Goal: Participate in discussion: Engage in conversation with other users on a specific topic

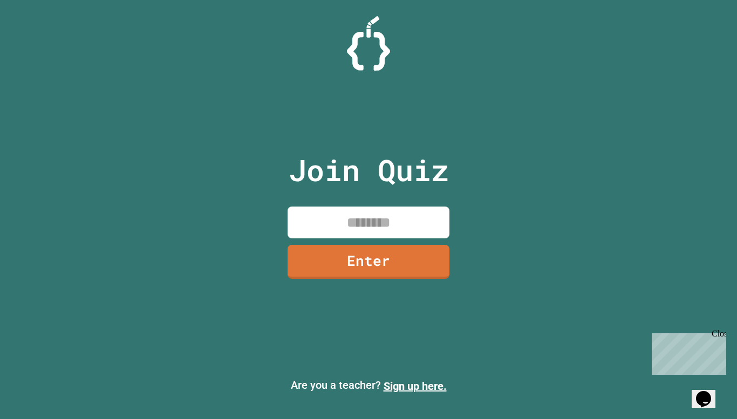
click at [397, 231] on input at bounding box center [369, 223] width 162 height 32
type input "********"
click at [372, 254] on link "Enter" at bounding box center [369, 261] width 164 height 36
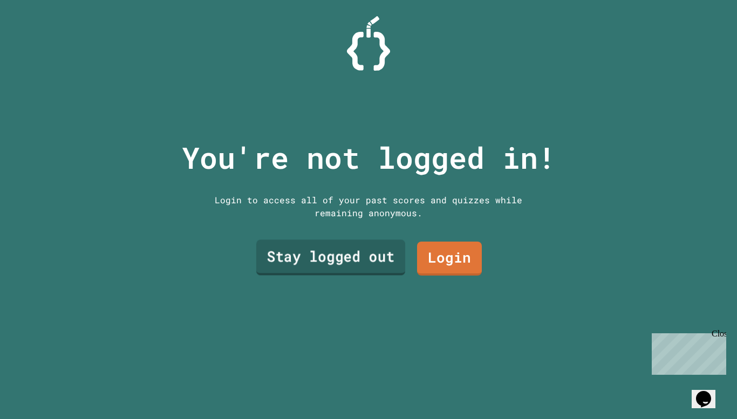
click at [372, 254] on link "Stay logged out" at bounding box center [330, 258] width 149 height 36
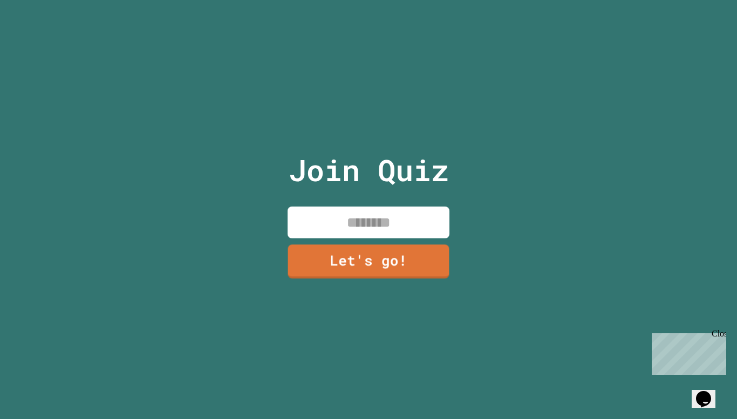
click at [378, 231] on input at bounding box center [369, 223] width 162 height 32
type input "*"
type input "****"
click at [371, 264] on link "Let's go!" at bounding box center [368, 261] width 160 height 36
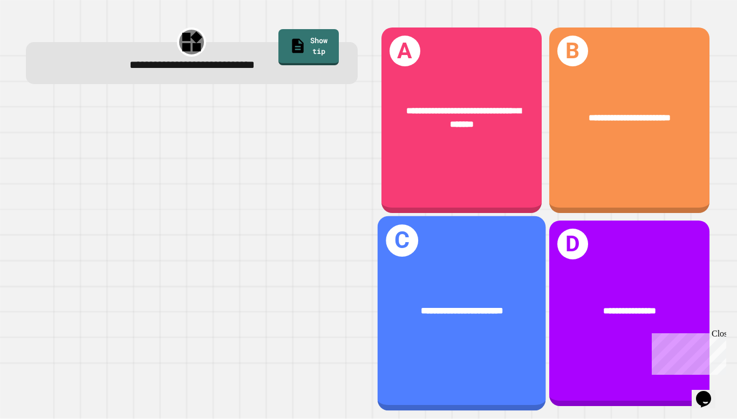
click at [454, 296] on div "**********" at bounding box center [461, 310] width 168 height 51
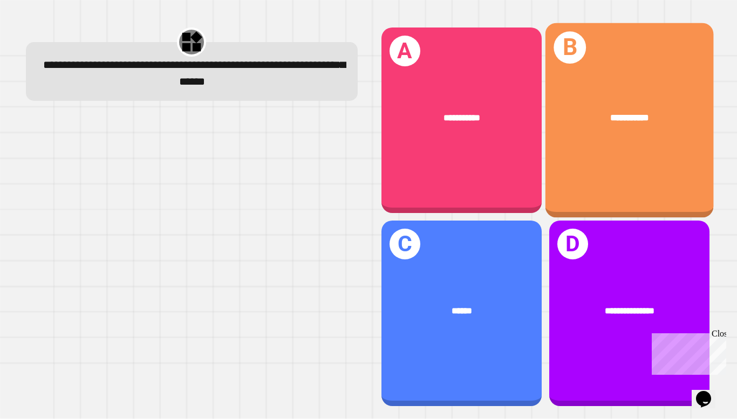
click at [618, 125] on div "**********" at bounding box center [629, 117] width 168 height 51
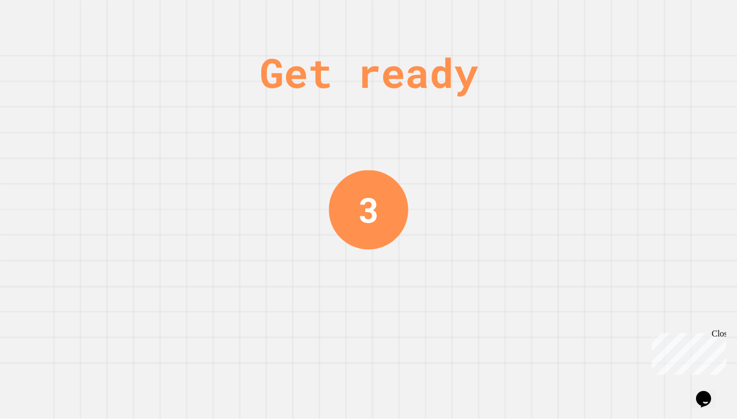
click at [349, 258] on div "Get ready 3" at bounding box center [368, 209] width 81 height 419
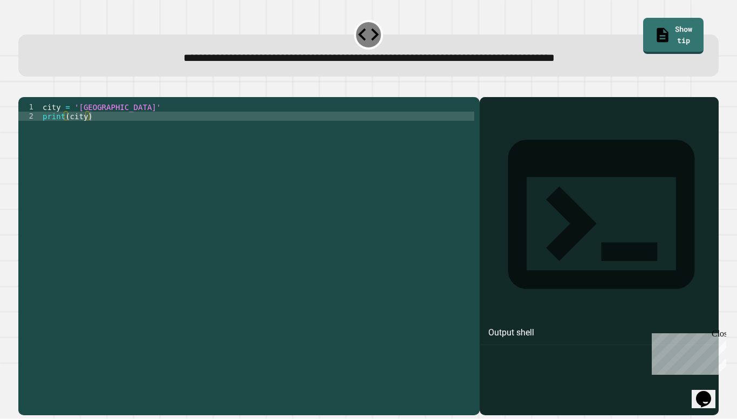
click at [108, 133] on div "city = 'Madrid' print ( city )" at bounding box center [257, 254] width 434 height 303
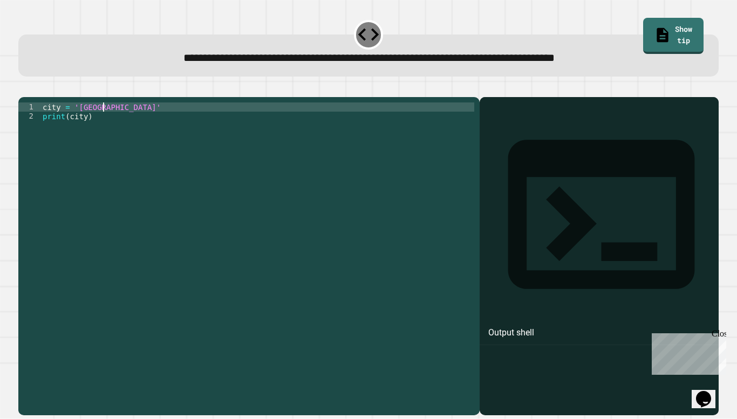
click at [101, 125] on div "city = 'Madrid' print ( city )" at bounding box center [257, 254] width 434 height 303
click at [24, 88] on icon "button" at bounding box center [24, 88] width 0 height 0
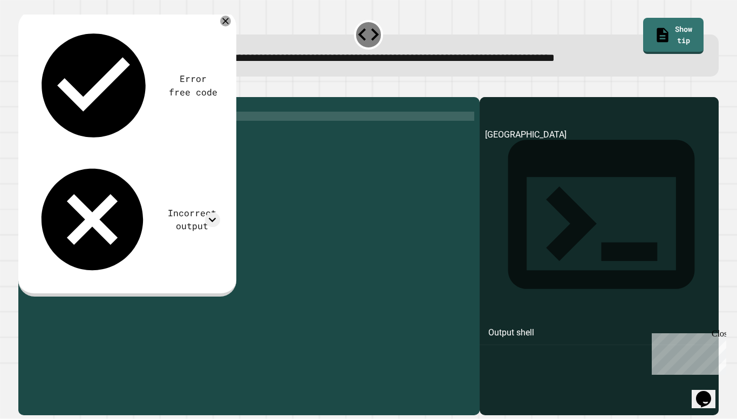
click at [84, 138] on div "city = 'london' print ( city )" at bounding box center [257, 254] width 434 height 303
click at [76, 124] on div "city = 'london' print ( city )" at bounding box center [257, 254] width 434 height 303
click at [24, 88] on button "button" at bounding box center [24, 88] width 0 height 0
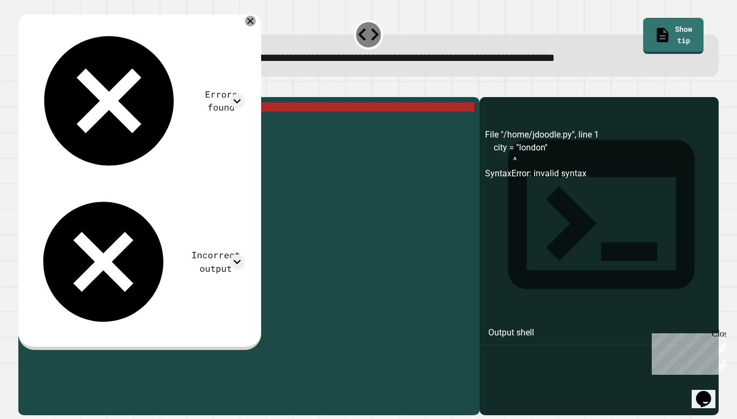
click at [119, 121] on div "city = '' london '' print ( city )" at bounding box center [257, 254] width 434 height 303
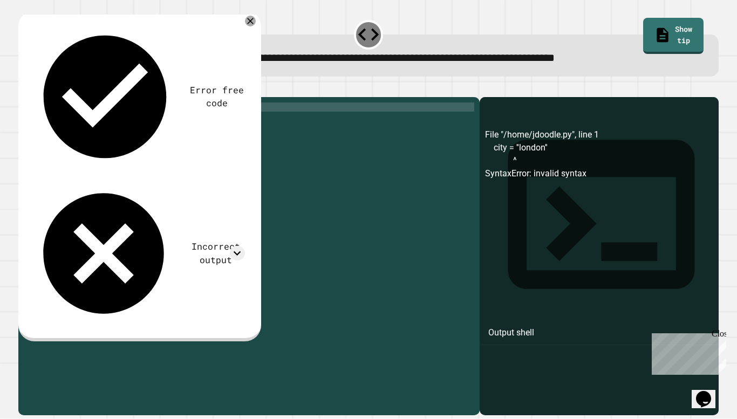
scroll to position [0, 5]
type textarea "**********"
click at [24, 88] on icon "button" at bounding box center [24, 88] width 0 height 0
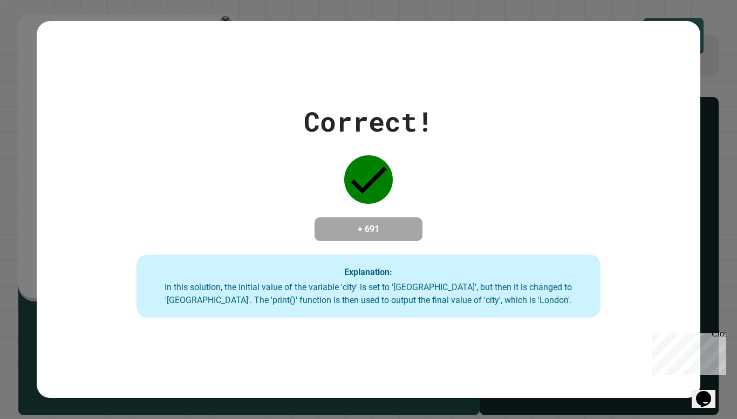
click at [353, 175] on icon at bounding box center [368, 179] width 49 height 49
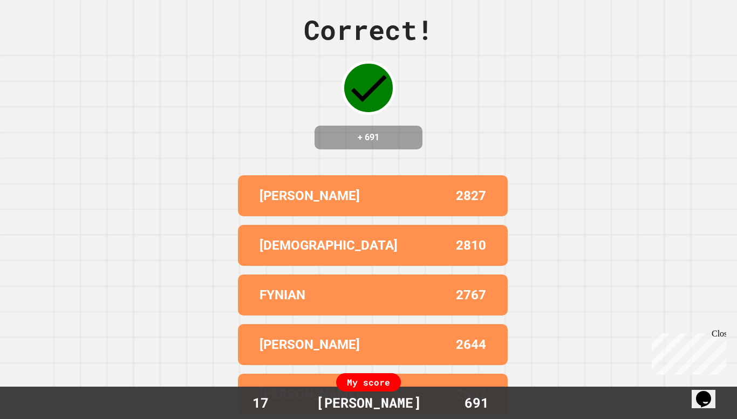
scroll to position [0, 0]
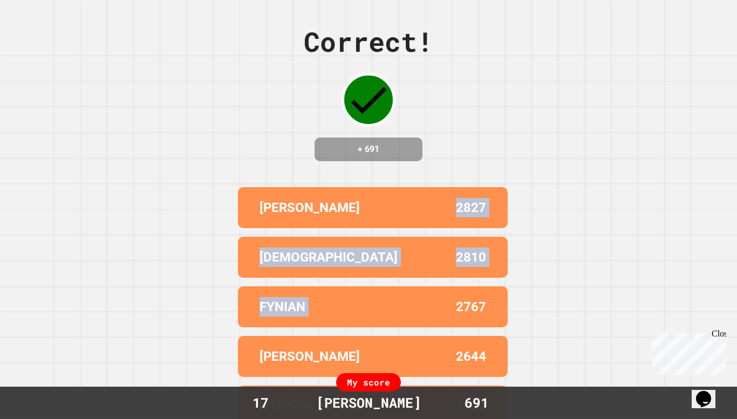
drag, startPoint x: 413, startPoint y: 309, endPoint x: 425, endPoint y: 240, distance: 70.2
click at [425, 240] on div "[PERSON_NAME] 2827 EVANT 2810 FYNIAN 2767 [PERSON_NAME] 2644 [PERSON_NAME] 2632" at bounding box center [369, 307] width 270 height 248
click at [599, 236] on div "Correct! + 691 [PERSON_NAME] 2827 EVANT 2810 FYNIAN 2767 [PERSON_NAME] 2644 [PE…" at bounding box center [368, 209] width 737 height 419
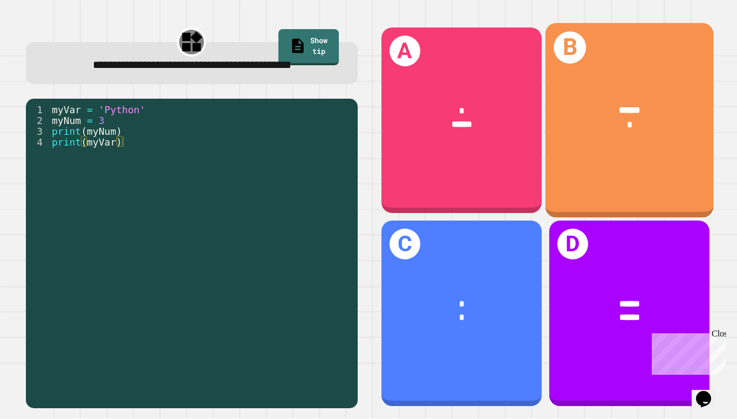
click at [626, 106] on span "******" at bounding box center [630, 110] width 22 height 9
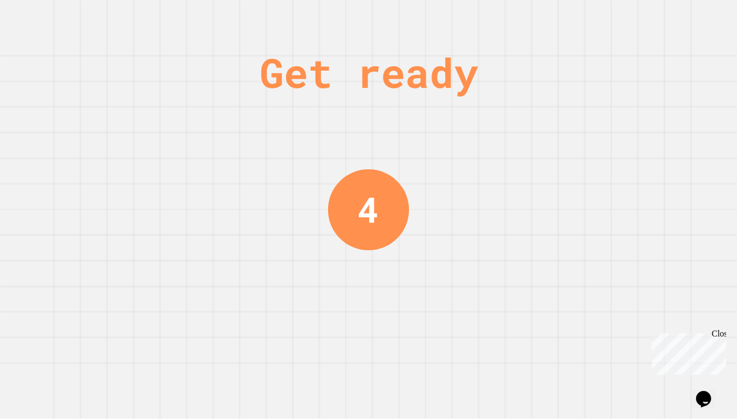
click at [398, 223] on div "4" at bounding box center [368, 209] width 81 height 81
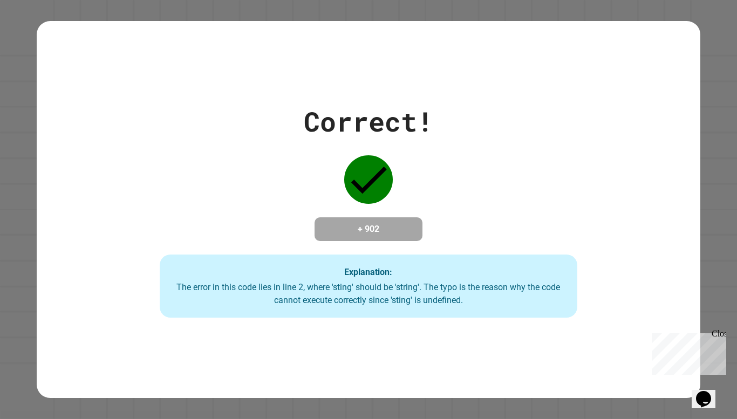
click at [298, 155] on div "Correct! + 902 Explanation: The error in this code lies in line 2, where 'sting…" at bounding box center [368, 209] width 596 height 217
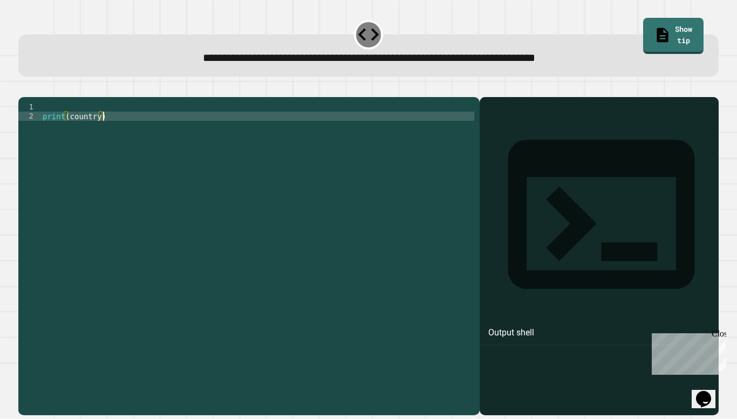
click at [47, 141] on div "print ( country )" at bounding box center [257, 254] width 434 height 303
type textarea "**********"
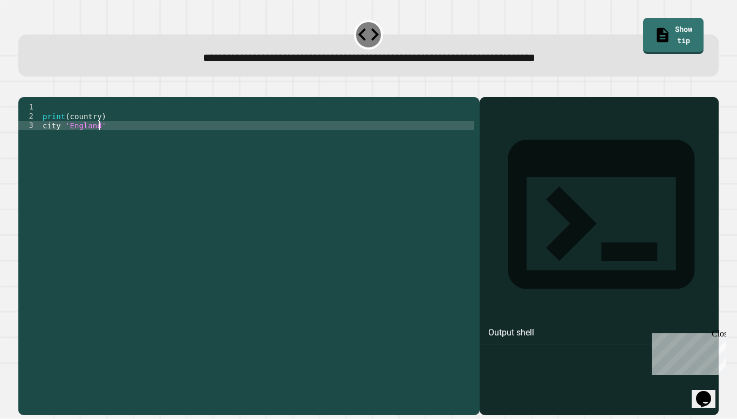
scroll to position [0, 6]
click at [60, 145] on div "print ( country ) city '[GEOGRAPHIC_DATA]'" at bounding box center [257, 254] width 434 height 303
click at [24, 88] on icon "button" at bounding box center [24, 88] width 0 height 0
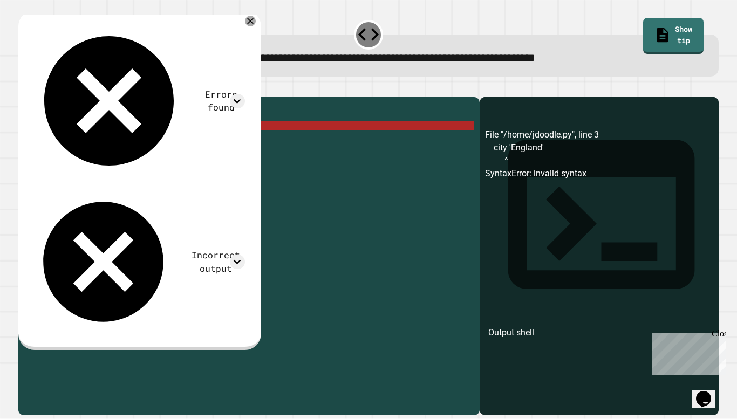
click at [67, 145] on div "print ( country ) city '[GEOGRAPHIC_DATA]'" at bounding box center [257, 254] width 434 height 303
click at [63, 144] on div "print ( country ) city '[GEOGRAPHIC_DATA]'" at bounding box center [257, 254] width 434 height 303
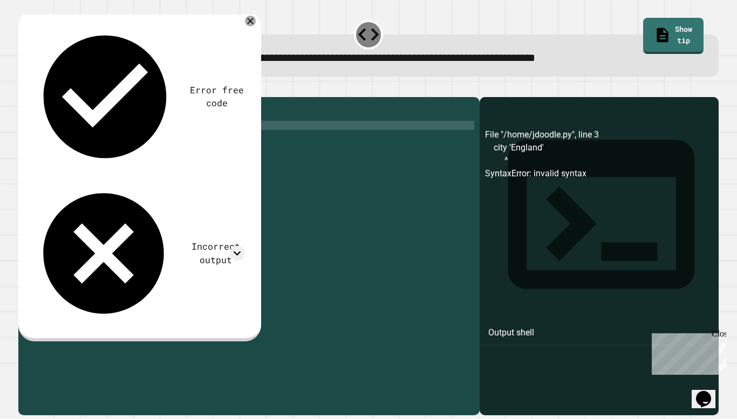
scroll to position [0, 3]
click at [36, 97] on div at bounding box center [368, 90] width 700 height 13
click at [24, 88] on icon "button" at bounding box center [24, 88] width 0 height 0
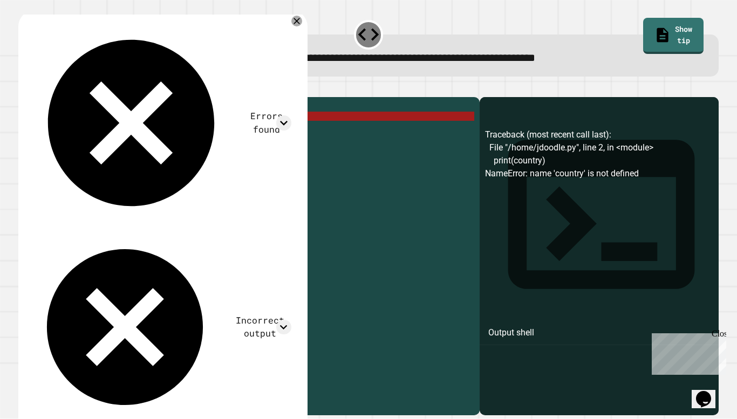
drag, startPoint x: 120, startPoint y: 140, endPoint x: 42, endPoint y: 144, distance: 78.3
click at [42, 144] on div "print ( country ) City = '[GEOGRAPHIC_DATA]'" at bounding box center [257, 254] width 434 height 303
click at [42, 144] on div "print ( country ) City = '[GEOGRAPHIC_DATA]'" at bounding box center [257, 245] width 434 height 284
click at [42, 144] on div "print ( country ) City = '[GEOGRAPHIC_DATA]'" at bounding box center [257, 254] width 434 height 303
click at [109, 142] on div "print ( country ) City = '[GEOGRAPHIC_DATA]'" at bounding box center [257, 254] width 434 height 303
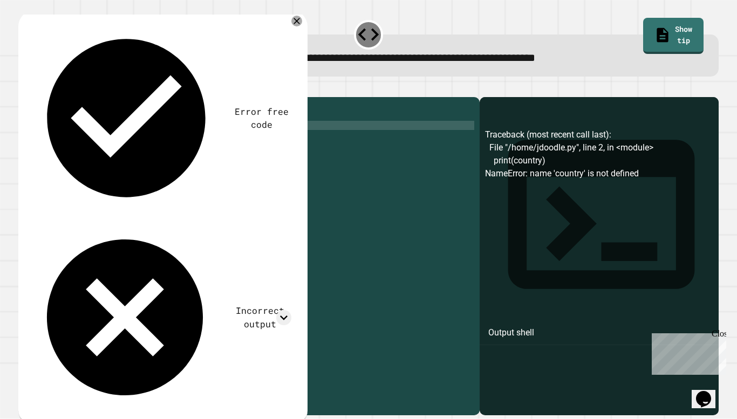
scroll to position [0, 0]
type textarea "*"
click at [44, 125] on div "print ( country )" at bounding box center [257, 254] width 434 height 303
click at [24, 88] on icon "button" at bounding box center [24, 88] width 0 height 0
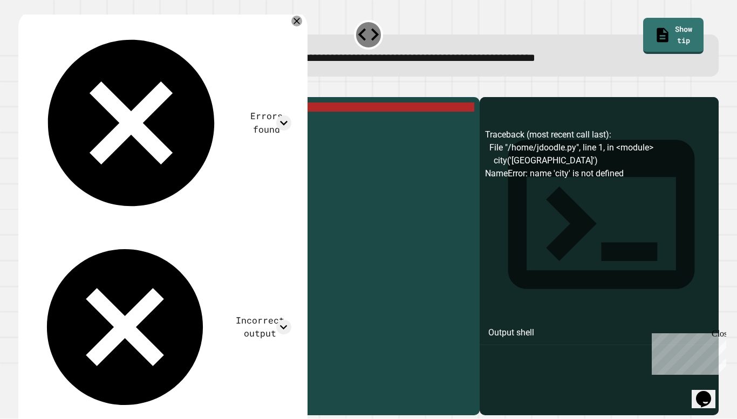
click at [81, 124] on div "city ( 'England' ) print ( country )" at bounding box center [257, 254] width 434 height 303
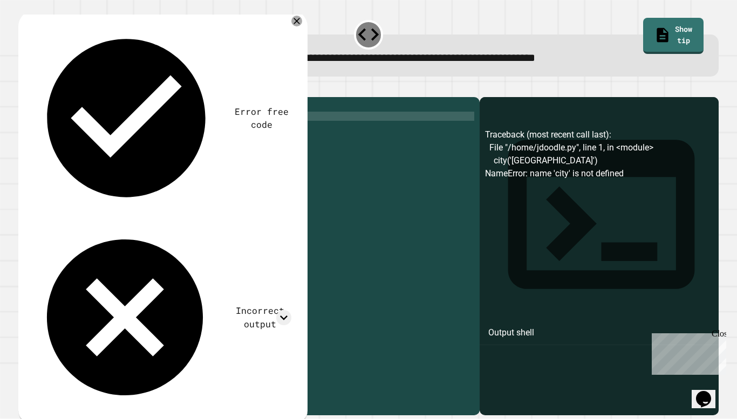
scroll to position [0, 1]
click at [39, 97] on div at bounding box center [368, 90] width 700 height 13
click at [24, 88] on icon "button" at bounding box center [24, 88] width 0 height 0
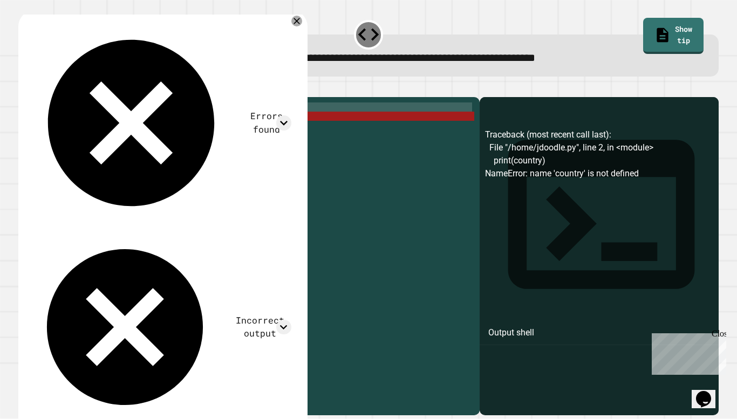
drag, startPoint x: 113, startPoint y: 131, endPoint x: 46, endPoint y: 120, distance: 67.2
click at [46, 120] on div "'England' print ( country )" at bounding box center [257, 254] width 434 height 303
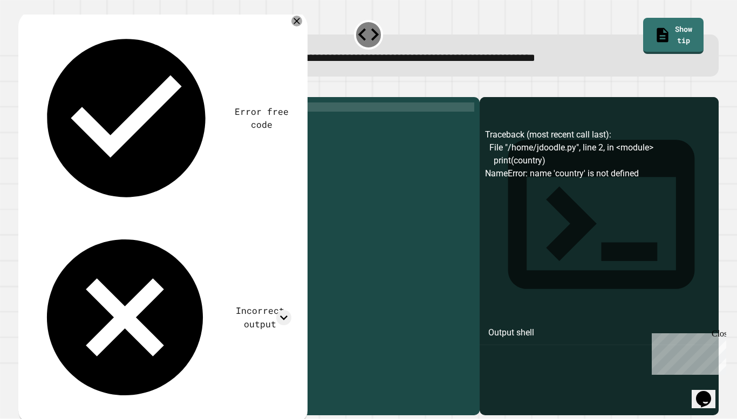
type textarea "*"
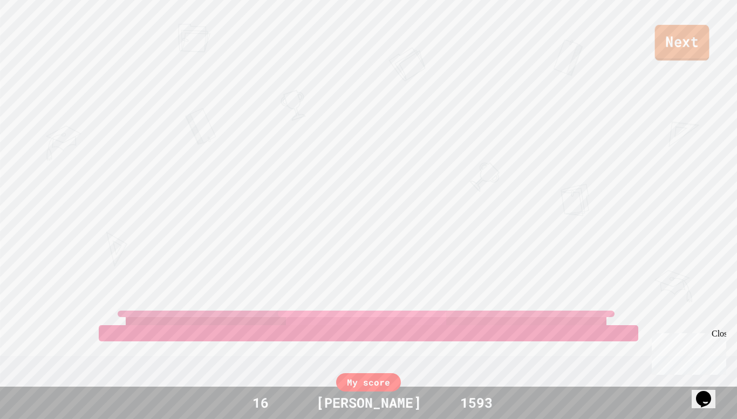
click at [680, 40] on link "Next" at bounding box center [682, 43] width 54 height 36
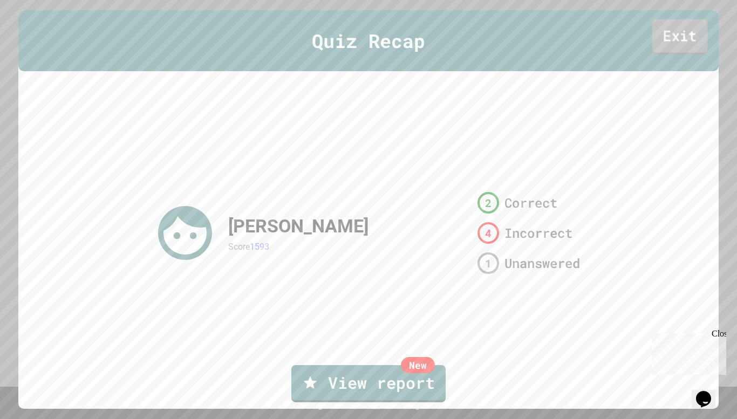
click at [679, 44] on link "Exit" at bounding box center [680, 37] width 56 height 36
